Goal: Task Accomplishment & Management: Use online tool/utility

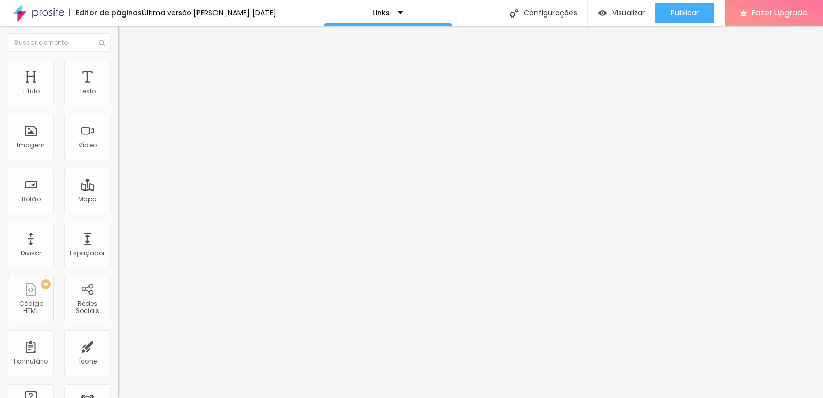
click at [118, 97] on input "ver trabalho" at bounding box center [179, 91] width 123 height 10
click at [118, 209] on input "[URL][DOMAIN_NAME]" at bounding box center [179, 207] width 123 height 10
click at [118, 212] on input "[URL][DOMAIN_NAME]" at bounding box center [179, 207] width 123 height 10
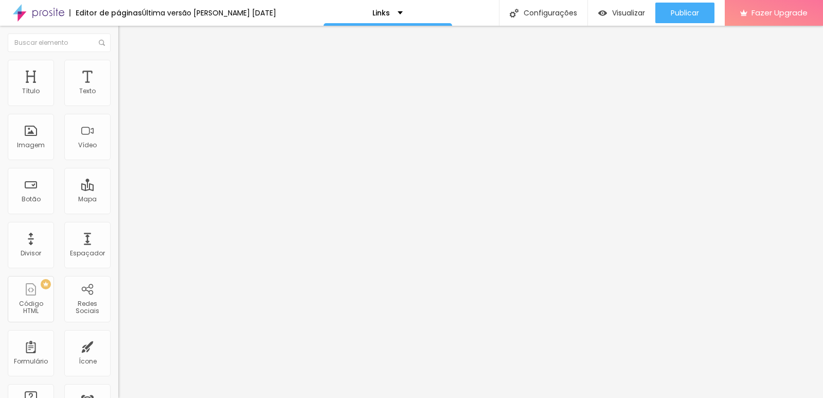
click at [118, 212] on input "[URL][DOMAIN_NAME]" at bounding box center [179, 207] width 123 height 10
click at [118, 212] on input "[URL]" at bounding box center [179, 207] width 123 height 10
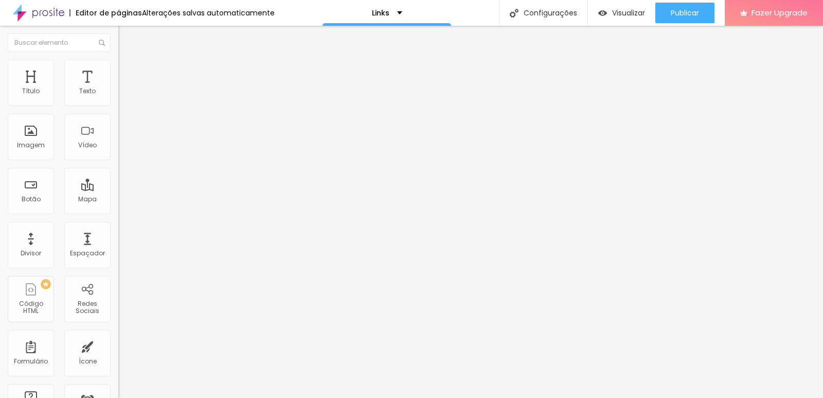
type input "[URL]"
click at [118, 212] on input "text" at bounding box center [179, 207] width 123 height 10
paste input "[URL][DOMAIN_NAME]"
type input "[URL][DOMAIN_NAME]"
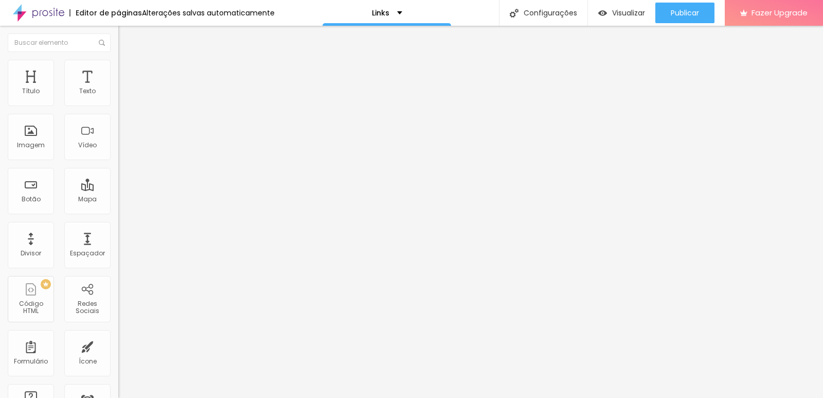
click at [118, 225] on div at bounding box center [177, 225] width 118 height 0
click at [118, 212] on input "[URL][DOMAIN_NAME][PERSON_NAME]" at bounding box center [179, 207] width 123 height 10
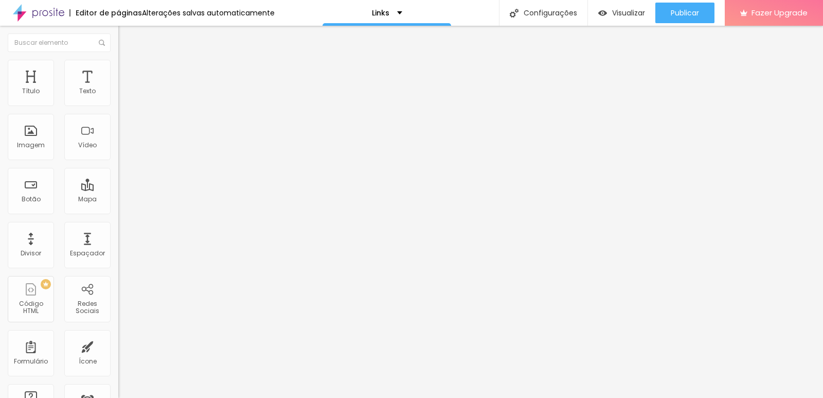
click at [118, 212] on input "[URL][PERSON_NAME]" at bounding box center [179, 207] width 123 height 10
click at [118, 212] on input "[URL]" at bounding box center [179, 207] width 123 height 10
type input "h"
click at [118, 212] on input "text" at bounding box center [179, 207] width 123 height 10
click at [118, 210] on input "text" at bounding box center [179, 207] width 123 height 10
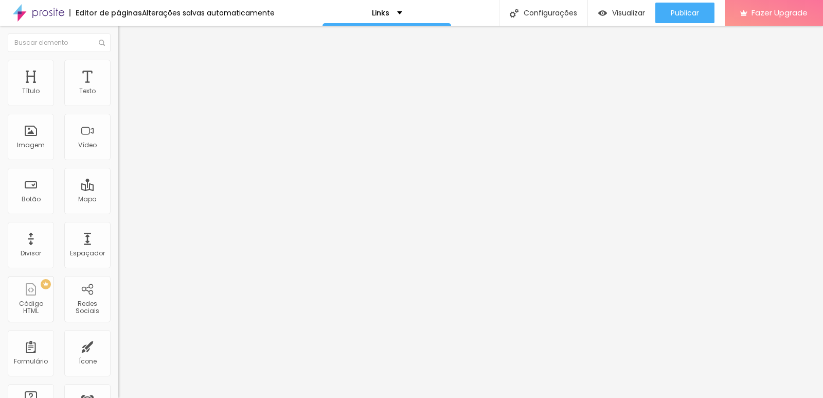
paste input "[URL][DOMAIN_NAME]"
type input "[URL][DOMAIN_NAME]"
click at [118, 225] on div at bounding box center [177, 225] width 118 height 0
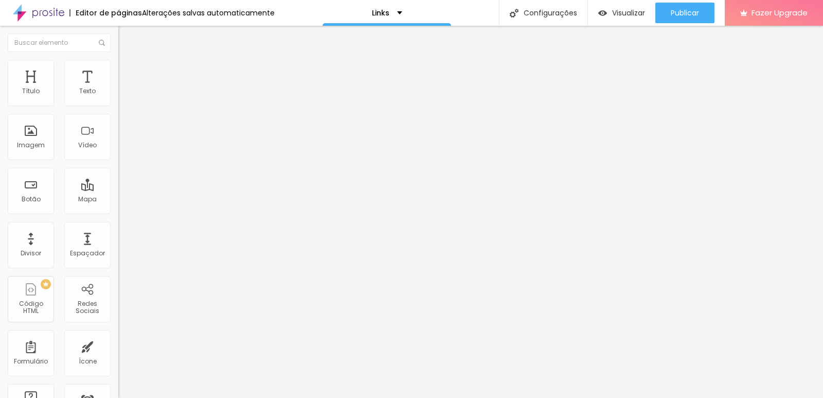
click at [118, 212] on input "https://" at bounding box center [179, 207] width 123 height 10
type input "h"
paste input "[URL][DOMAIN_NAME]"
type input "[URL][DOMAIN_NAME]"
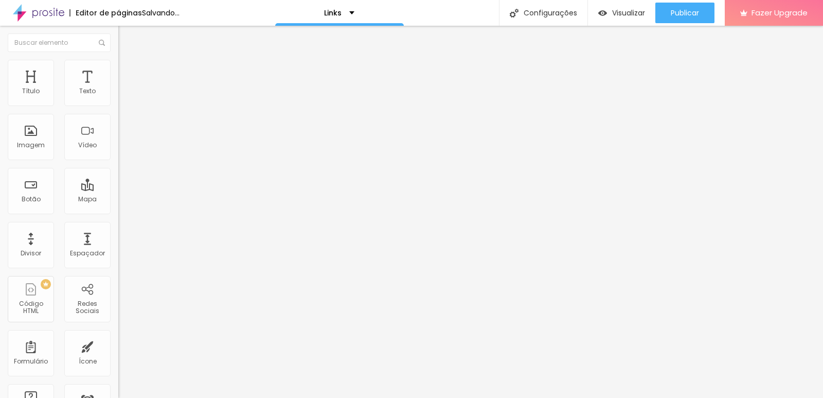
click at [118, 225] on div at bounding box center [177, 225] width 118 height 0
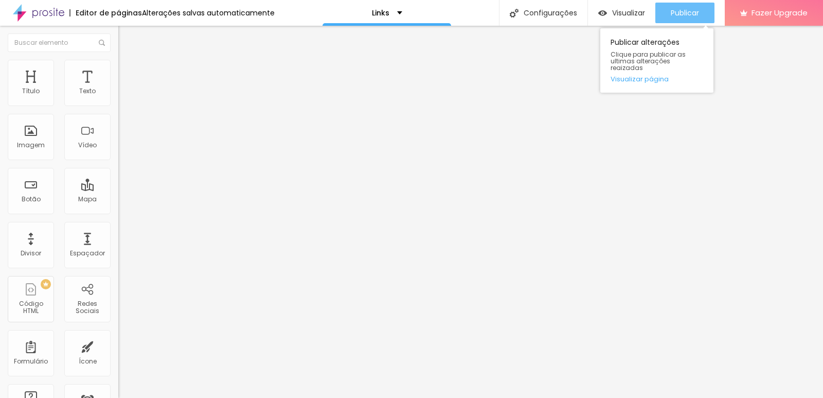
click at [695, 21] on div "Publicar" at bounding box center [685, 13] width 28 height 21
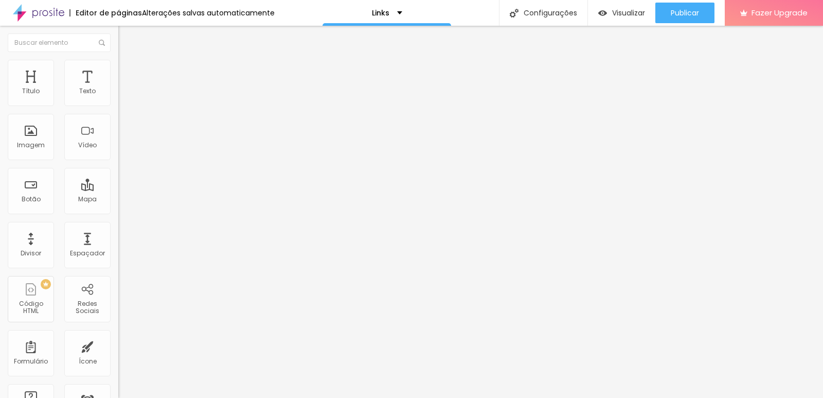
click at [118, 212] on input "[URL][DOMAIN_NAME]" at bounding box center [179, 207] width 123 height 10
click at [118, 211] on input "[URL][DOMAIN_NAME]" at bounding box center [179, 207] width 123 height 10
click at [118, 212] on input "[URL][DOMAIN_NAME]" at bounding box center [179, 207] width 123 height 10
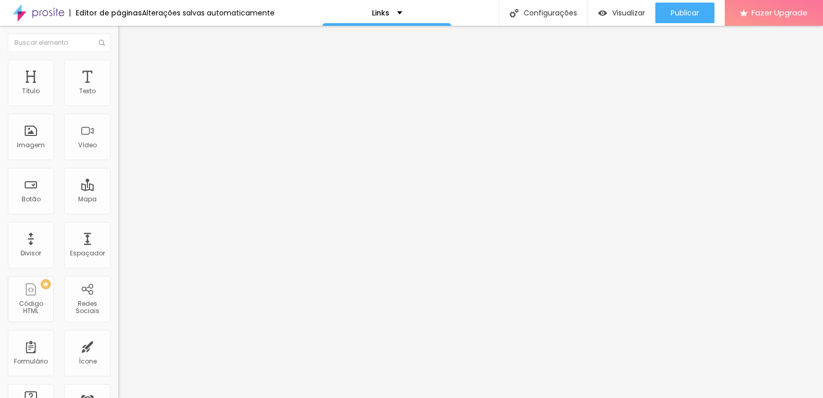
click at [118, 212] on input "[URL][DOMAIN_NAME]" at bounding box center [179, 207] width 123 height 10
click at [118, 212] on input "[DOMAIN_NAME][URL]" at bounding box center [179, 207] width 123 height 10
type input "h"
click at [118, 212] on input "text" at bounding box center [179, 207] width 123 height 10
click at [118, 97] on input "últimos trabalhos" at bounding box center [179, 91] width 123 height 10
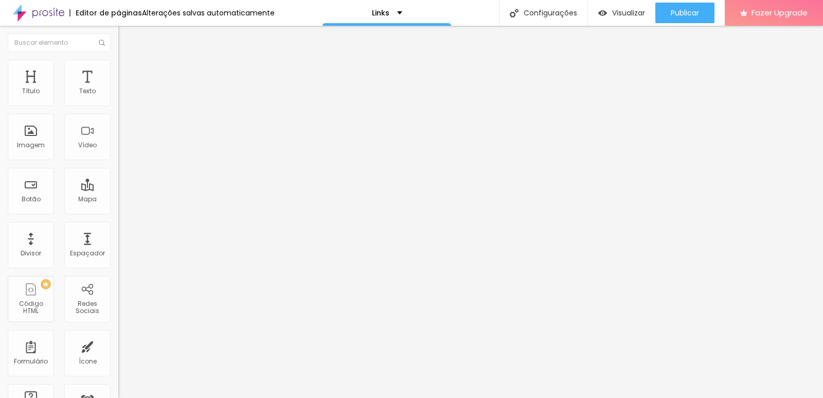
type input "ú"
type input "Instagram"
click at [118, 212] on input "text" at bounding box center [179, 207] width 123 height 10
paste input "[URL][DOMAIN_NAME]"
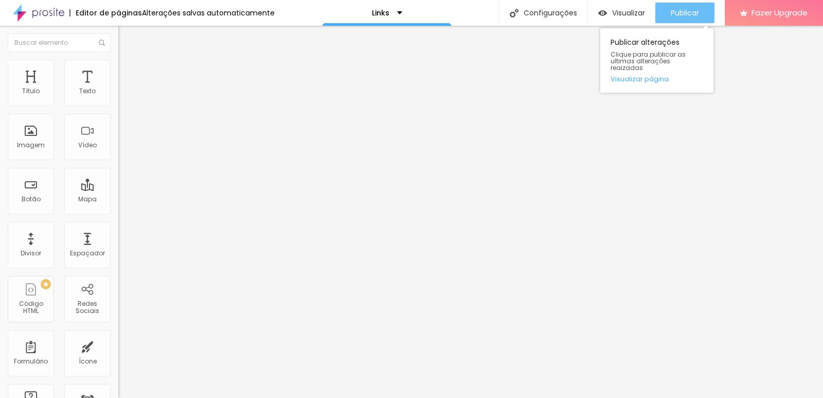
type input "[URL][DOMAIN_NAME]"
click at [709, 5] on button "Publicar" at bounding box center [684, 13] width 59 height 21
